Goal: Task Accomplishment & Management: Manage account settings

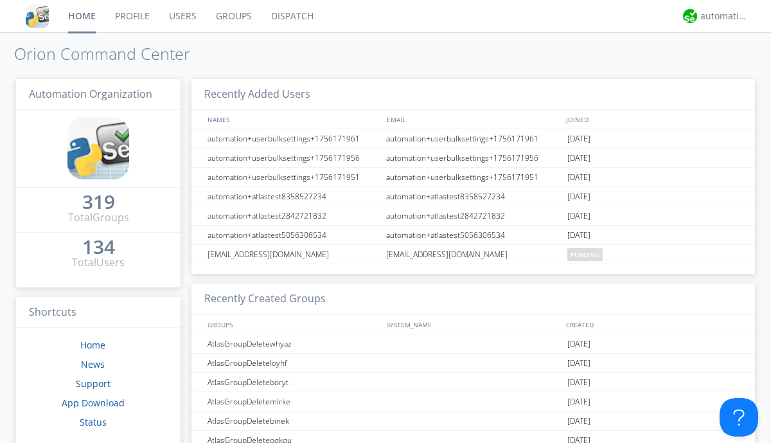
click at [182, 16] on link "Users" at bounding box center [182, 16] width 47 height 32
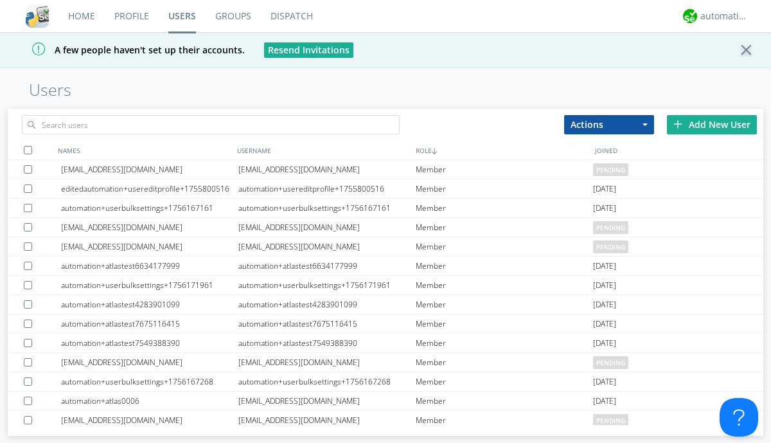
click at [712, 124] on div "Add New User" at bounding box center [712, 124] width 90 height 19
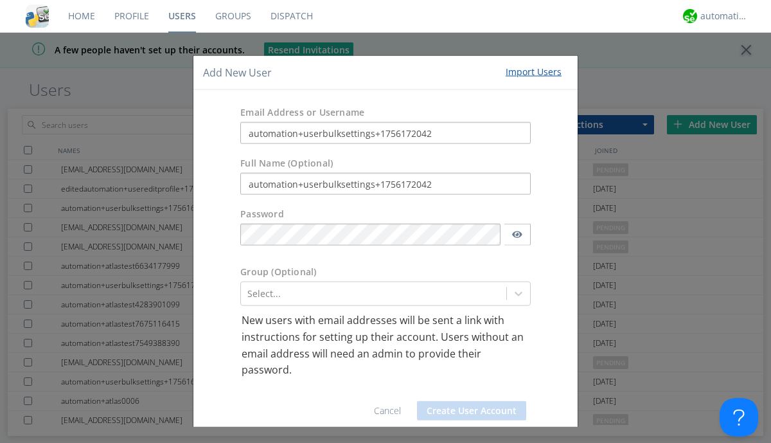
type input "automation+userbulksettings+1756172042"
click at [466, 410] on button "Create User Account" at bounding box center [471, 409] width 109 height 19
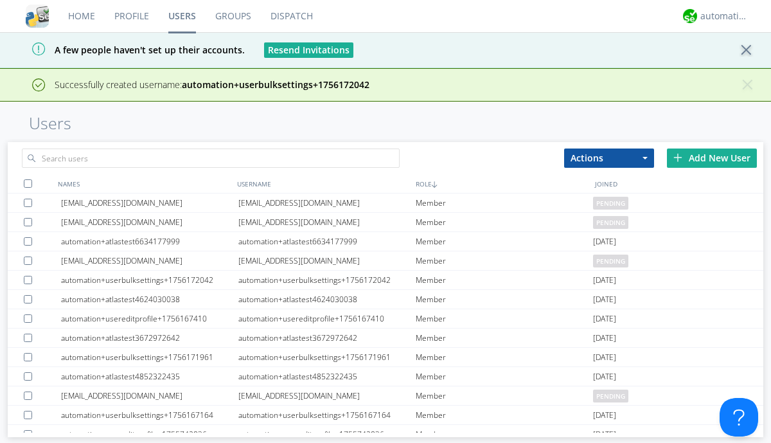
click at [712, 157] on div "Add New User" at bounding box center [712, 157] width 90 height 19
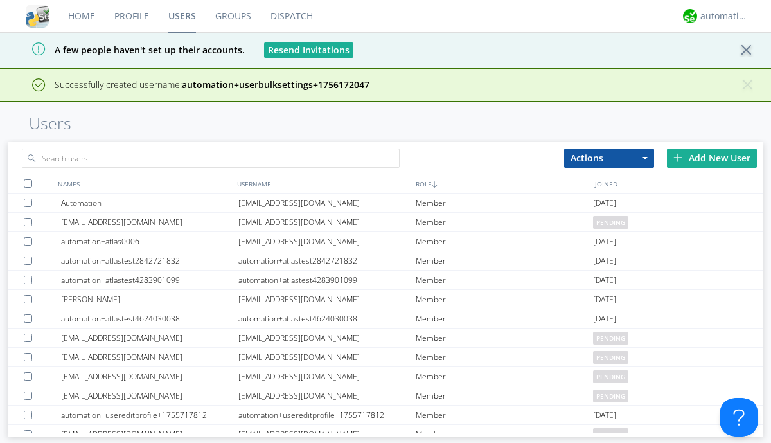
click at [712, 157] on div "Add New User" at bounding box center [712, 157] width 90 height 19
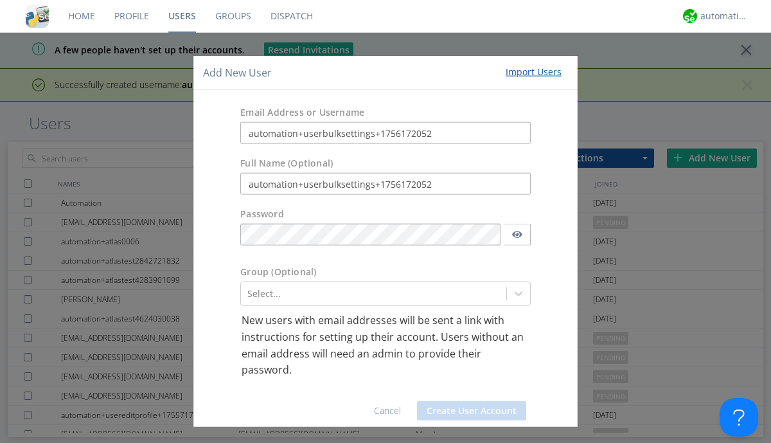
type input "automation+userbulksettings+1756172052"
click at [466, 410] on button "Create User Account" at bounding box center [471, 409] width 109 height 19
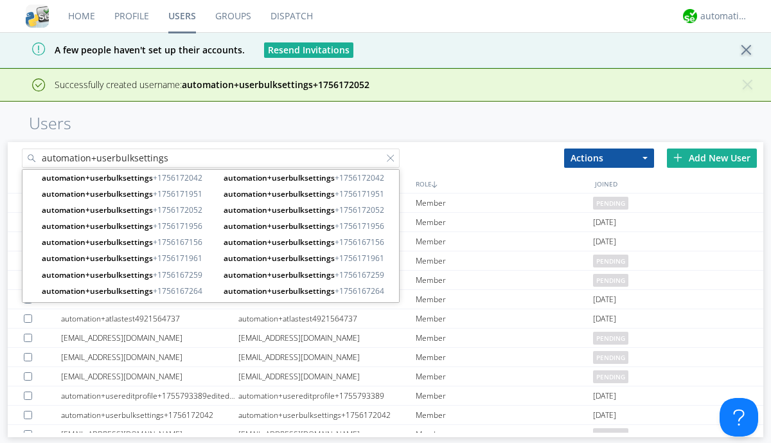
type input "automation+userbulksettings"
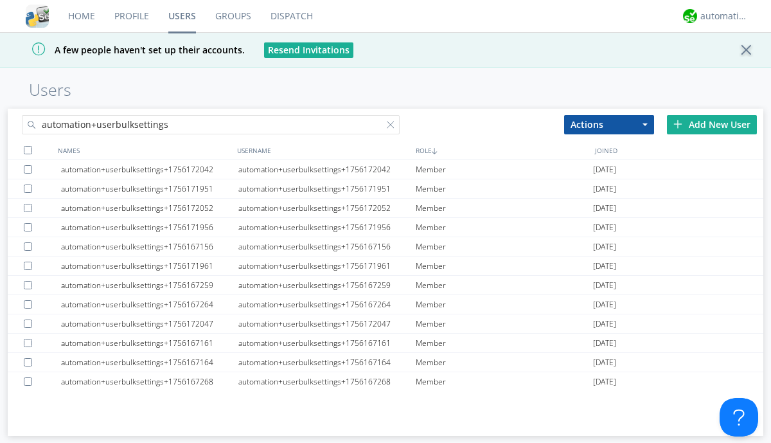
click at [28, 150] on div at bounding box center [28, 150] width 8 height 8
click at [609, 124] on button "Actions" at bounding box center [609, 124] width 90 height 19
click at [0, 0] on link "Edit Settings" at bounding box center [0, 0] width 0 height 0
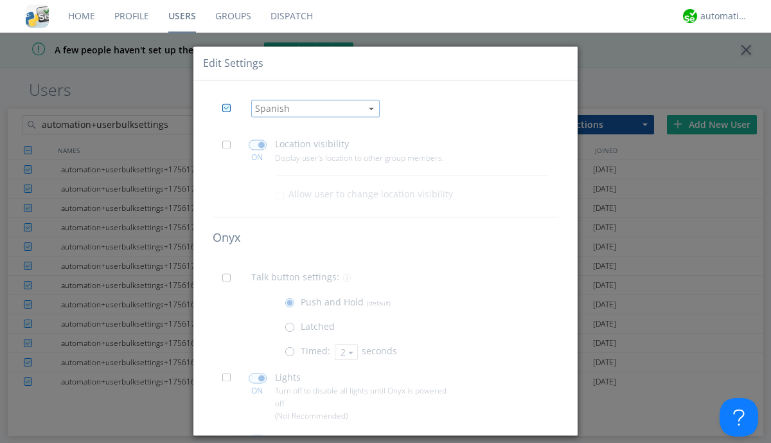
click at [230, 148] on span at bounding box center [230, 148] width 16 height 16
click at [0, 0] on input "checkbox" at bounding box center [0, 0] width 0 height 0
click at [257, 145] on span at bounding box center [258, 145] width 18 height 10
click at [0, 0] on input "checkbox" at bounding box center [0, 0] width 0 height 0
click at [230, 281] on span at bounding box center [230, 282] width 16 height 16
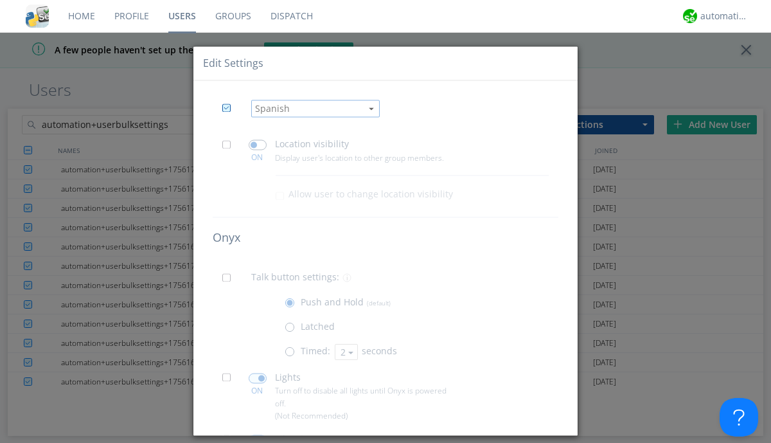
click at [0, 0] on input "checkbox" at bounding box center [0, 0] width 0 height 0
click at [292, 355] on span at bounding box center [293, 355] width 16 height 16
click at [0, 0] on input "radio" at bounding box center [0, 0] width 0 height 0
click at [344, 352] on button "2" at bounding box center [346, 352] width 23 height 16
click at [0, 0] on link "3" at bounding box center [0, 0] width 0 height 0
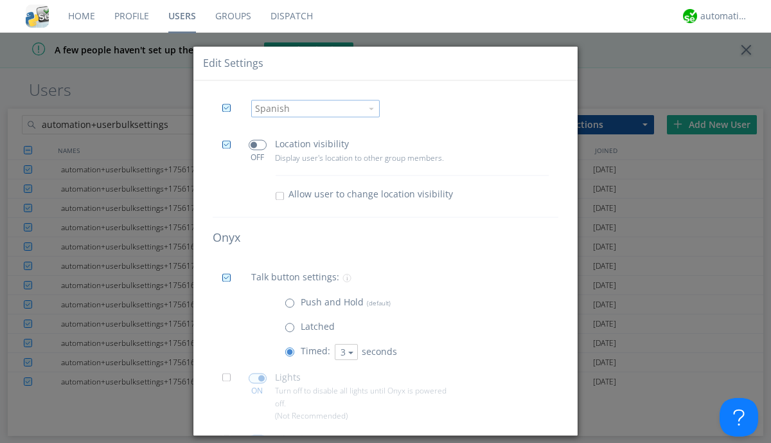
click at [230, 382] on span at bounding box center [230, 381] width 16 height 16
click at [0, 0] on input "checkbox" at bounding box center [0, 0] width 0 height 0
click at [257, 378] on span at bounding box center [258, 378] width 18 height 10
click at [0, 0] on input "checkbox" at bounding box center [0, 0] width 0 height 0
click at [230, 435] on span at bounding box center [230, 443] width 16 height 16
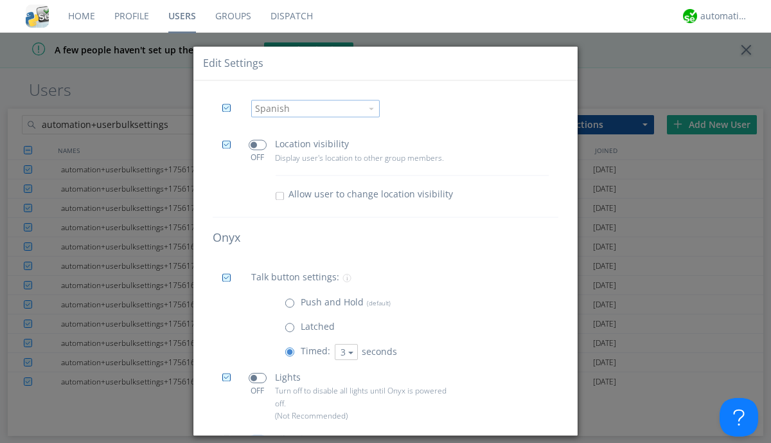
click at [0, 0] on input "checkbox" at bounding box center [0, 0] width 0 height 0
click at [257, 435] on span at bounding box center [258, 440] width 18 height 10
click at [0, 0] on input "checkbox" at bounding box center [0, 0] width 0 height 0
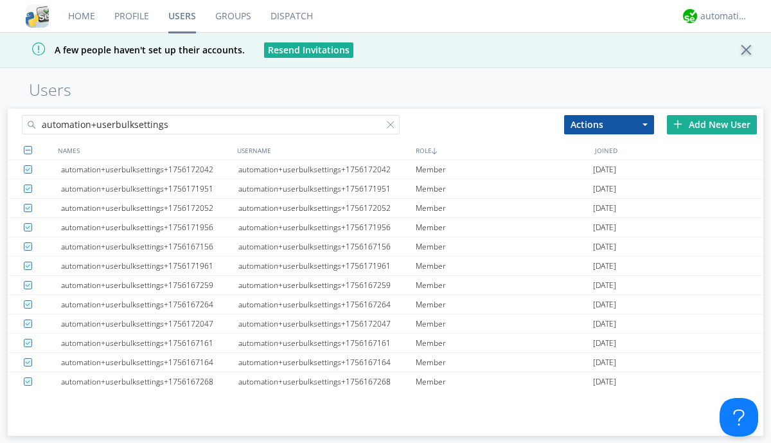
click at [182, 16] on link "Users" at bounding box center [182, 16] width 47 height 32
click at [393, 127] on div at bounding box center [393, 127] width 13 height 13
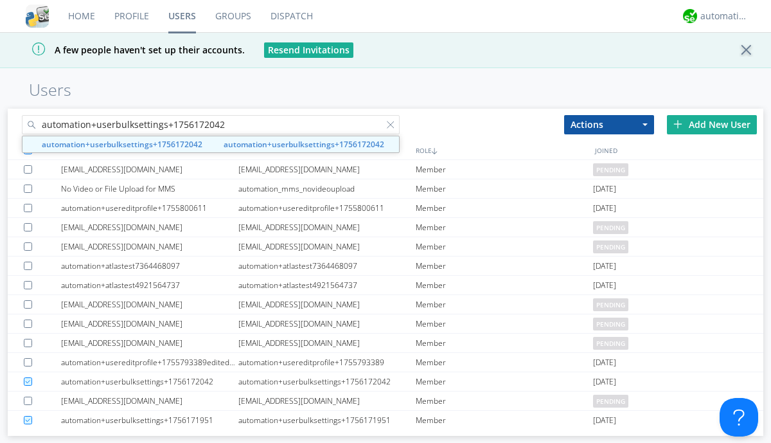
type input "automation+userbulksettings+1756172042"
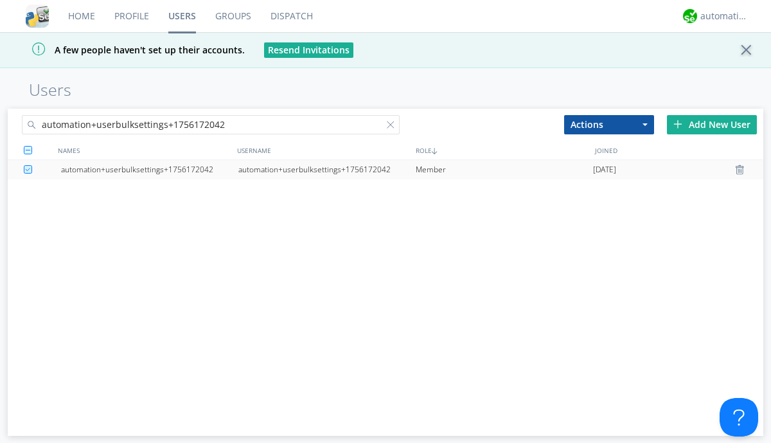
click at [326, 169] on div "automation+userbulksettings+1756172042" at bounding box center [326, 169] width 177 height 19
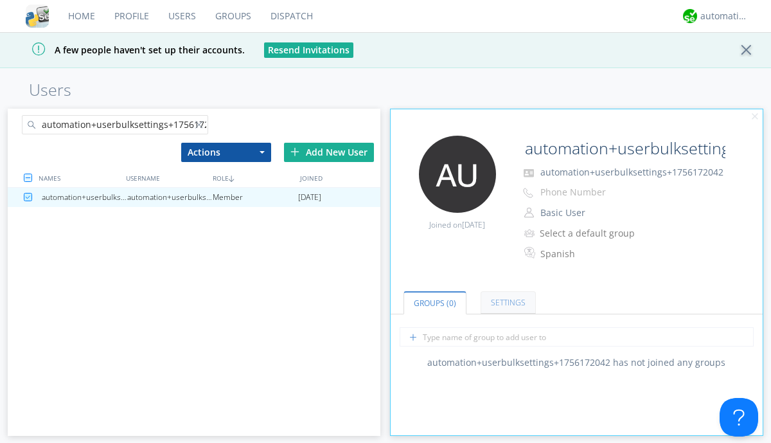
click at [506, 303] on link "Settings" at bounding box center [507, 302] width 55 height 22
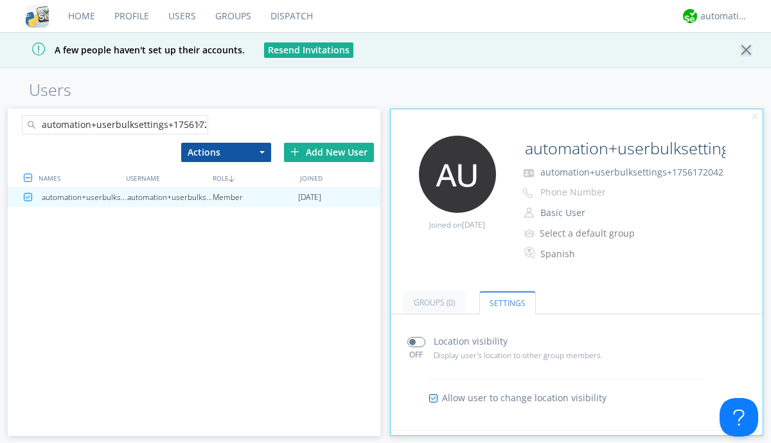
scroll to position [252, 0]
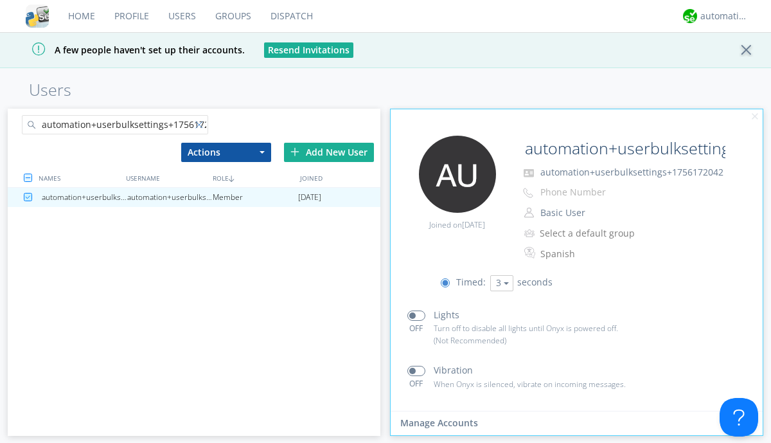
click at [201, 127] on div at bounding box center [201, 127] width 13 height 13
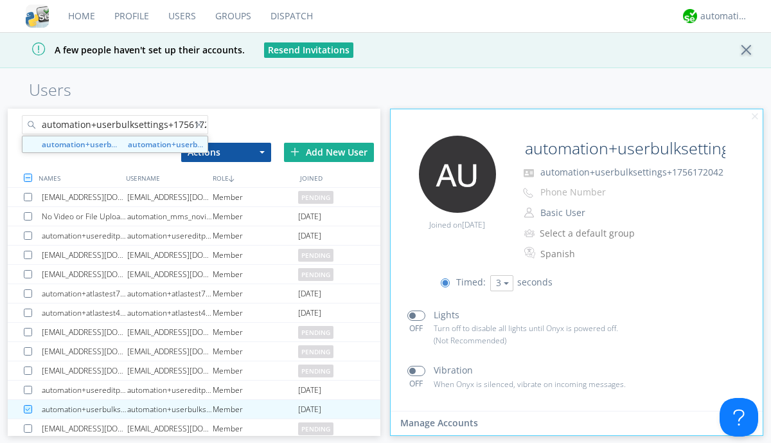
scroll to position [0, 15]
type input "automation+userbulksettings+1756172047"
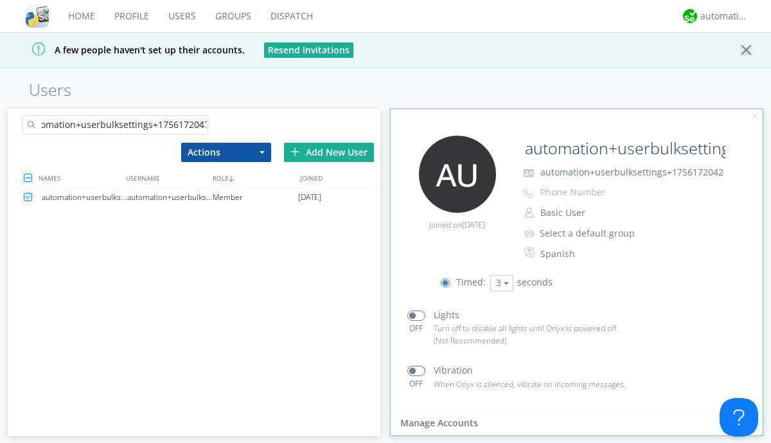
click at [170, 197] on div "automation+userbulksettings+1756172047" at bounding box center [169, 197] width 85 height 19
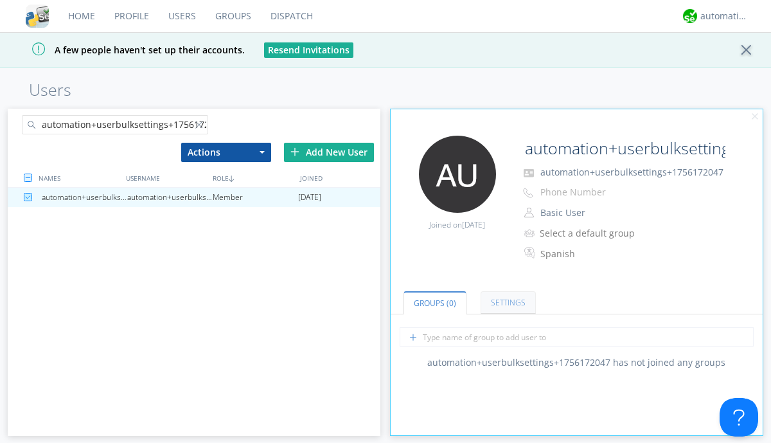
click at [506, 303] on link "Settings" at bounding box center [507, 302] width 55 height 22
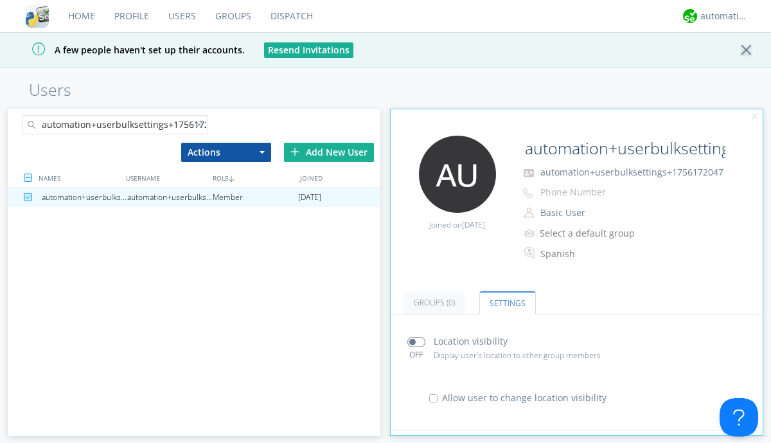
scroll to position [252, 0]
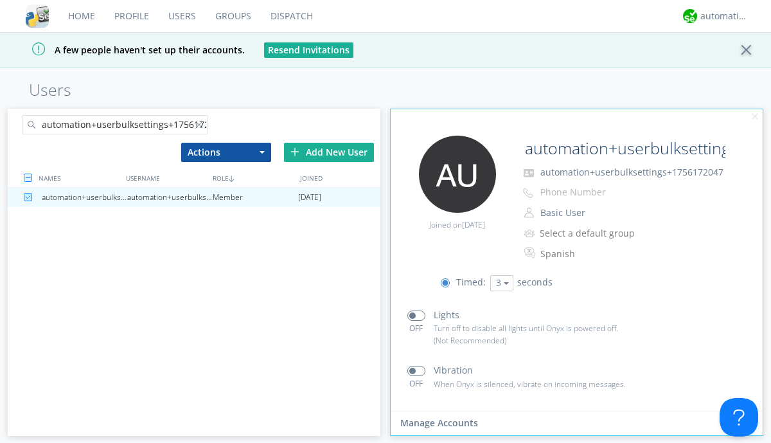
click at [201, 127] on div at bounding box center [201, 127] width 13 height 13
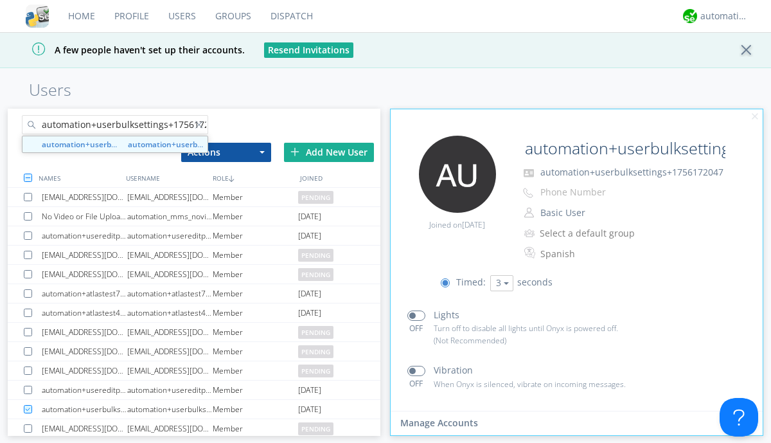
scroll to position [0, 15]
type input "automation+userbulksettings+1756172052"
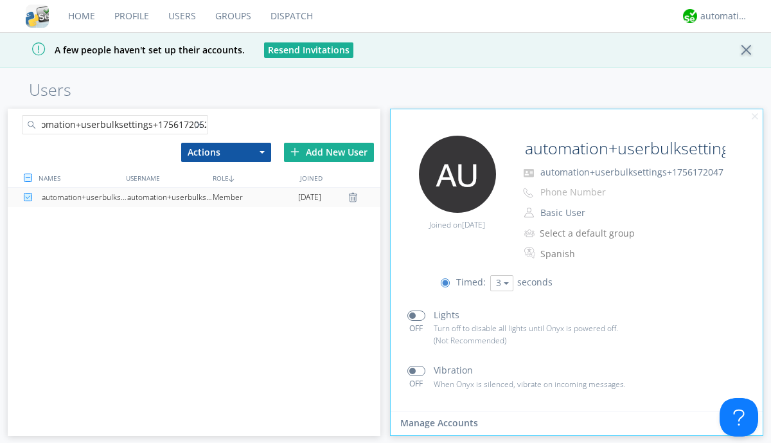
click at [170, 197] on div "automation+userbulksettings+1756172052" at bounding box center [169, 197] width 85 height 19
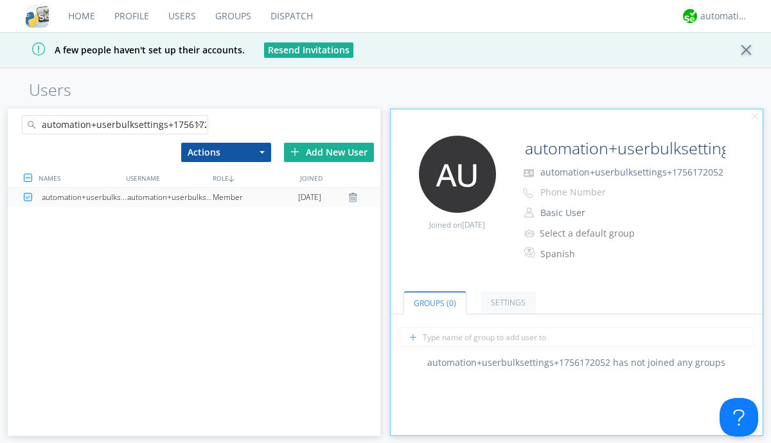
click at [506, 303] on link "Settings" at bounding box center [507, 302] width 55 height 22
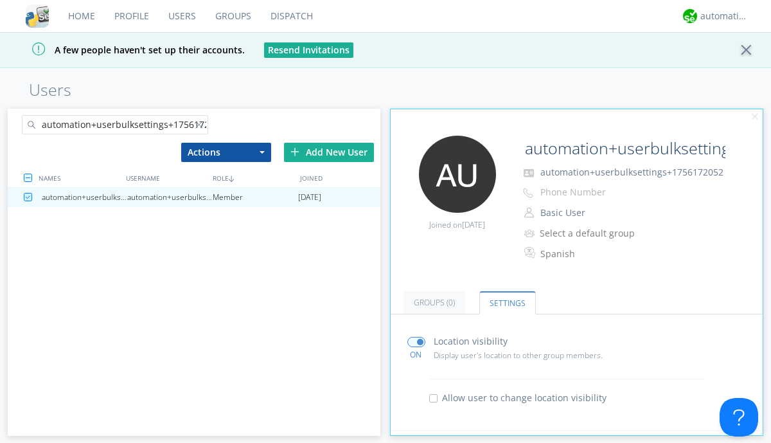
scroll to position [252, 0]
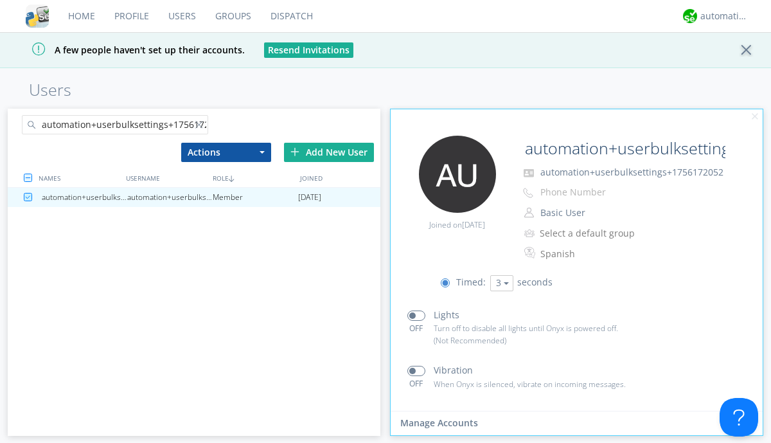
click at [181, 16] on link "Users" at bounding box center [182, 16] width 47 height 32
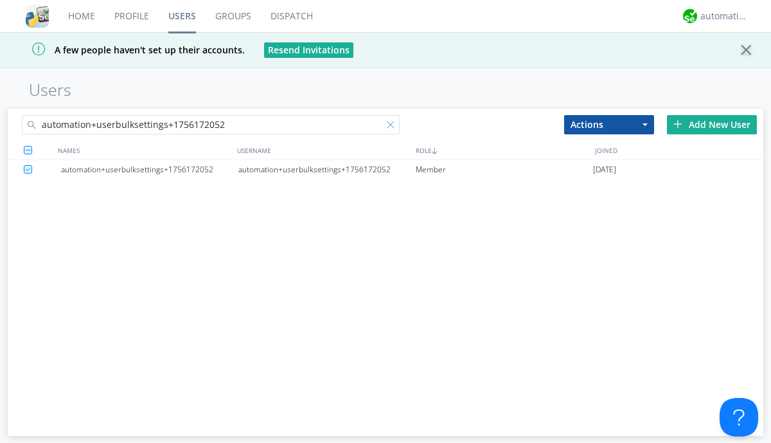
click at [393, 127] on div at bounding box center [393, 127] width 13 height 13
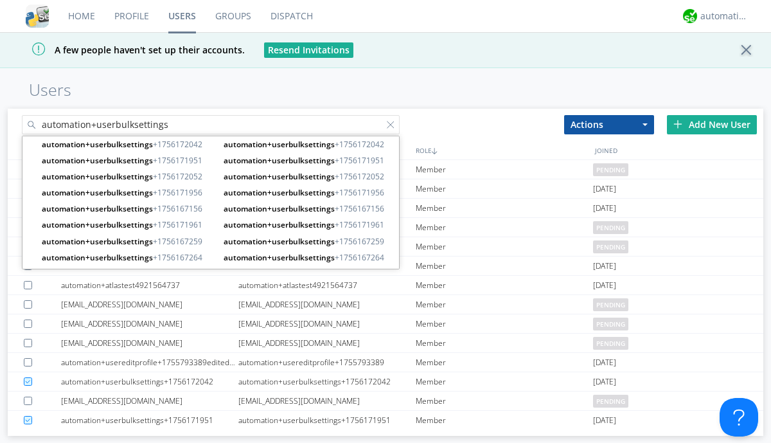
type input "automation+userbulksettings"
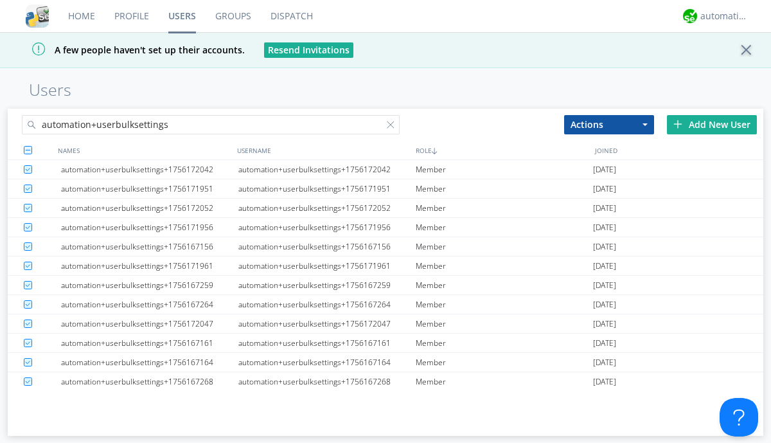
click at [609, 124] on button "Actions" at bounding box center [609, 124] width 90 height 19
click at [0, 0] on link "Delete User" at bounding box center [0, 0] width 0 height 0
